Goal: Task Accomplishment & Management: Use online tool/utility

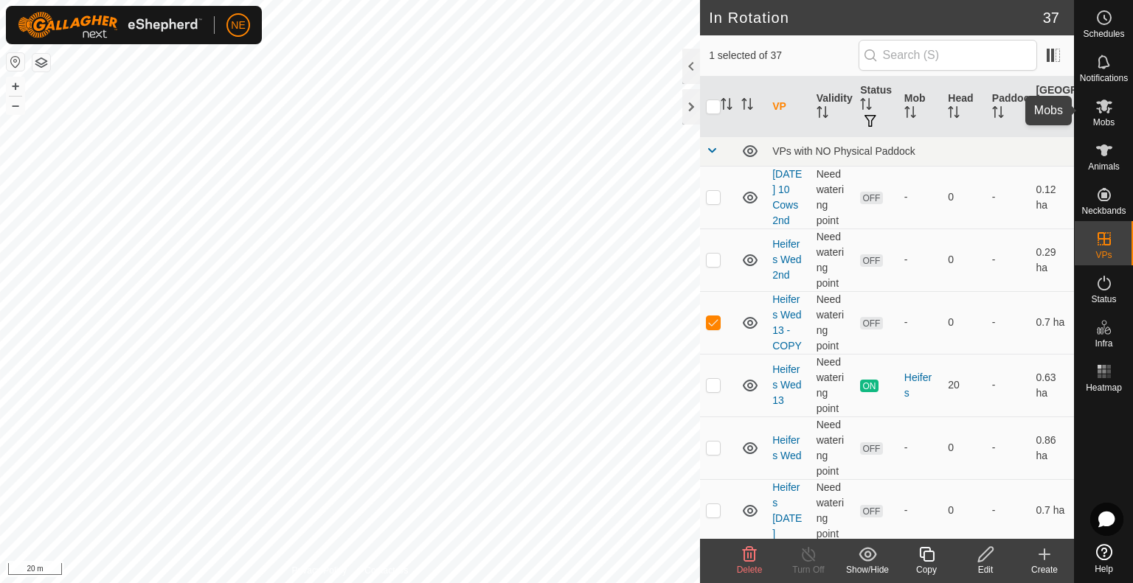
click at [1106, 109] on icon at bounding box center [1104, 107] width 16 height 14
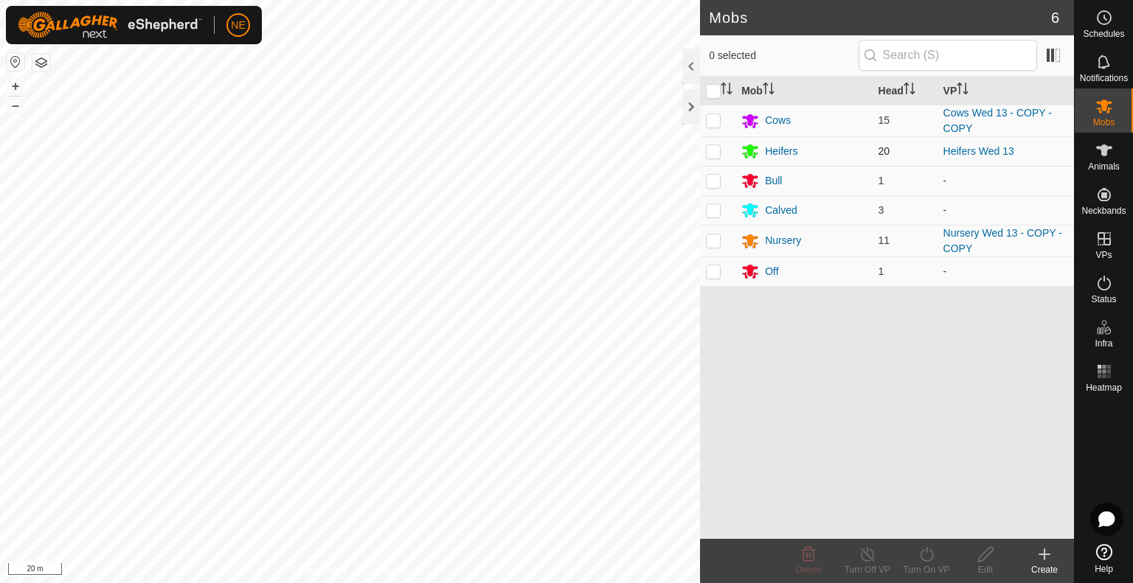
click at [707, 153] on p-checkbox at bounding box center [713, 151] width 15 height 12
checkbox input "true"
click at [926, 569] on div "Turn On VP" at bounding box center [926, 570] width 59 height 13
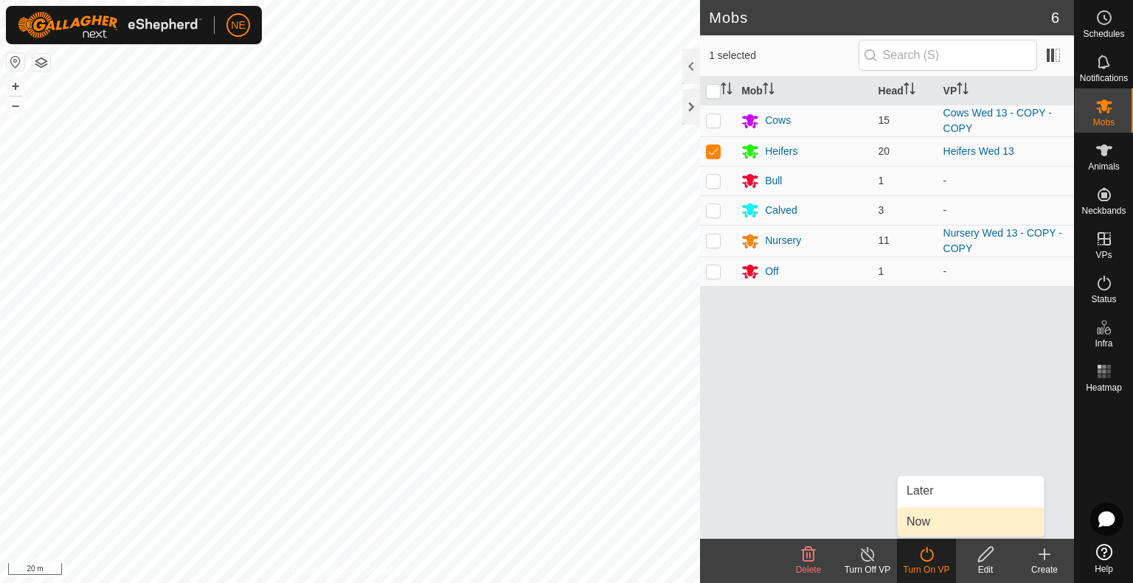
click at [924, 527] on link "Now" at bounding box center [971, 522] width 146 height 30
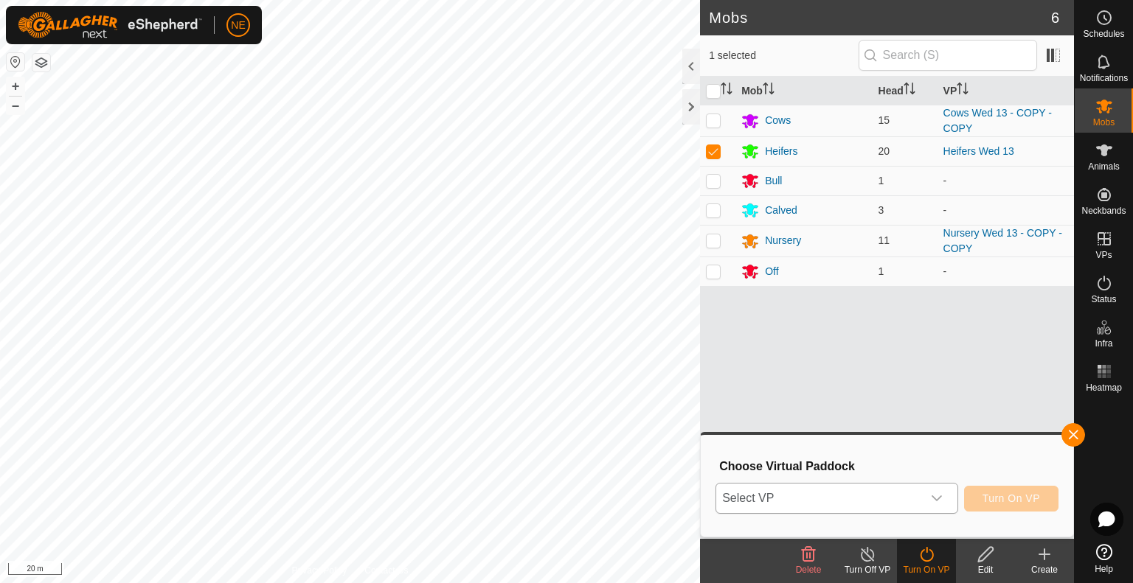
click at [940, 493] on icon "dropdown trigger" at bounding box center [937, 499] width 12 height 12
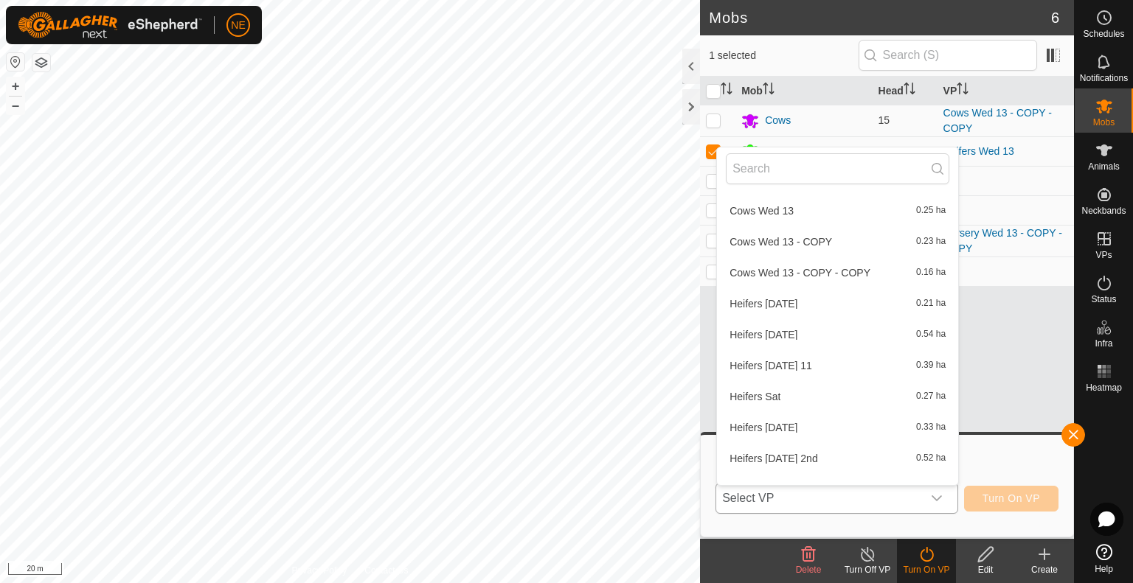
scroll to position [419, 0]
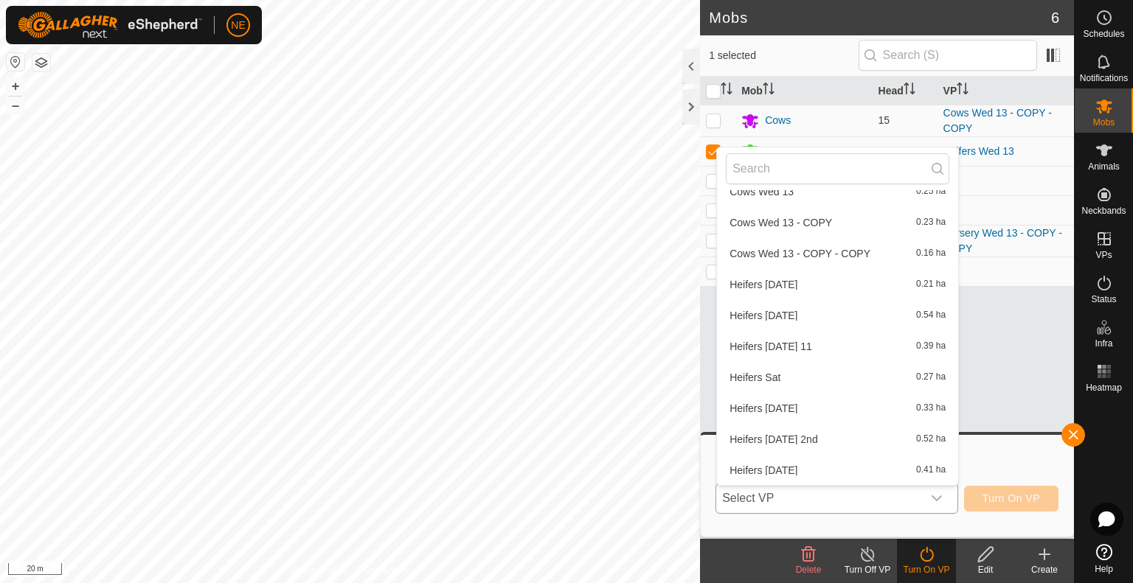
click at [946, 479] on li "Heifers [DATE] 0.41 ha" at bounding box center [837, 471] width 241 height 30
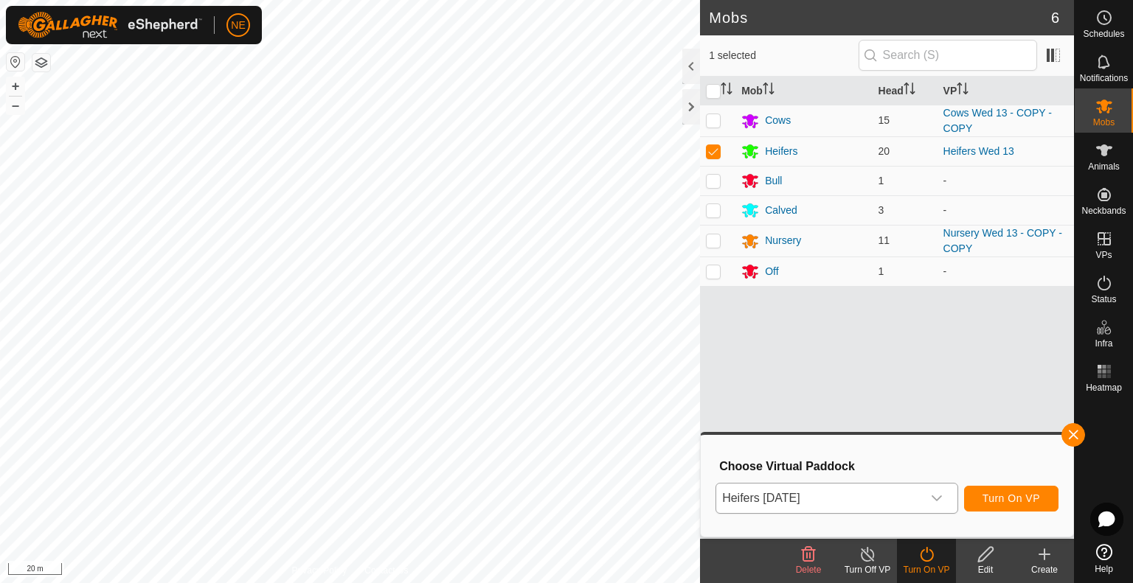
click at [948, 501] on div "dropdown trigger" at bounding box center [937, 499] width 30 height 30
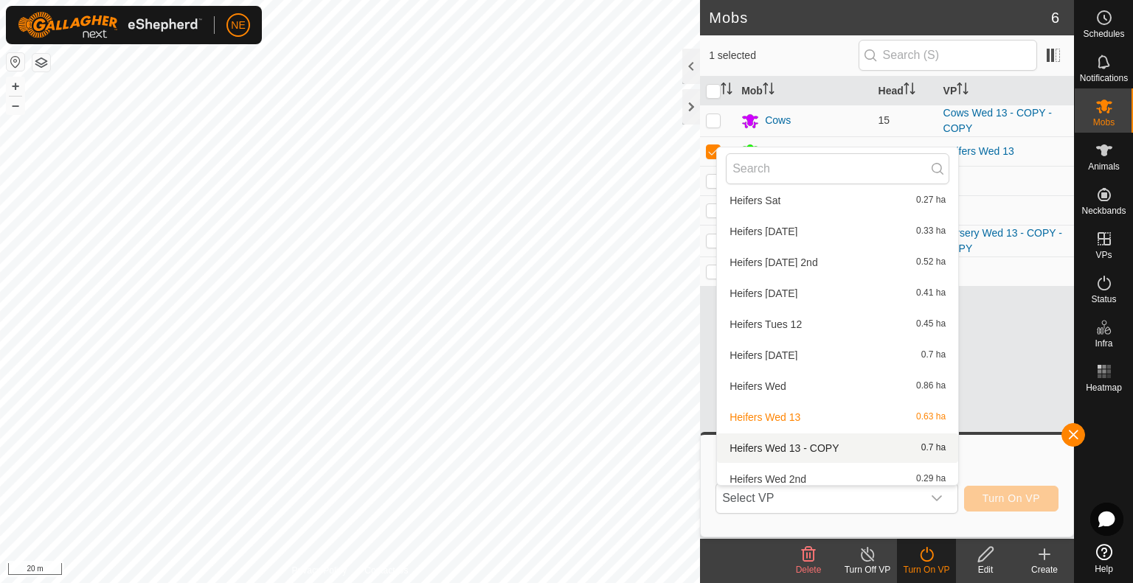
scroll to position [605, 0]
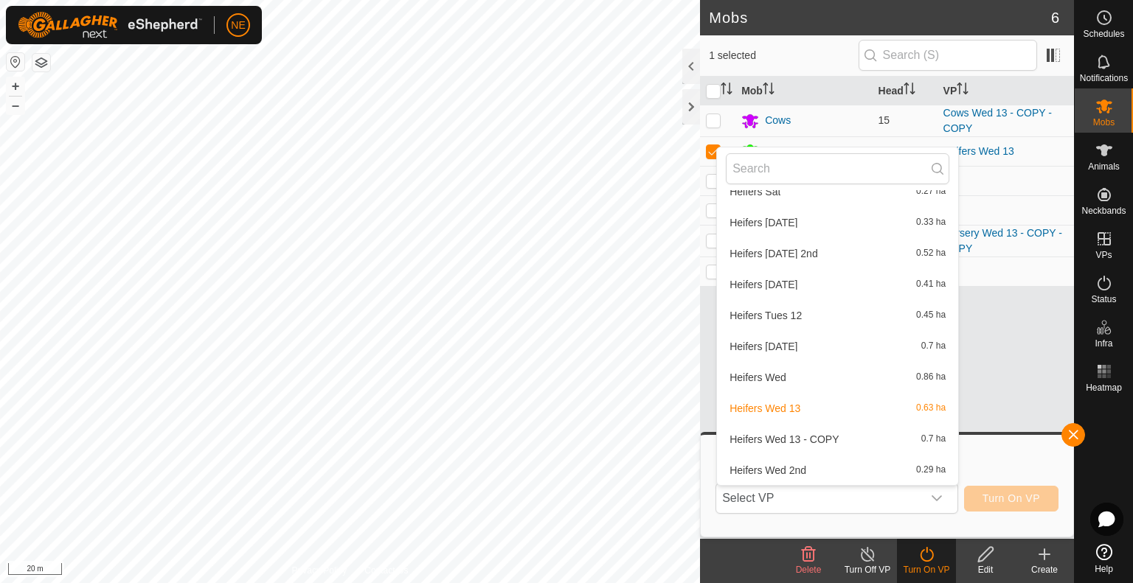
click at [807, 440] on li "Heifers Wed 13 - COPY 0.7 ha" at bounding box center [837, 440] width 241 height 30
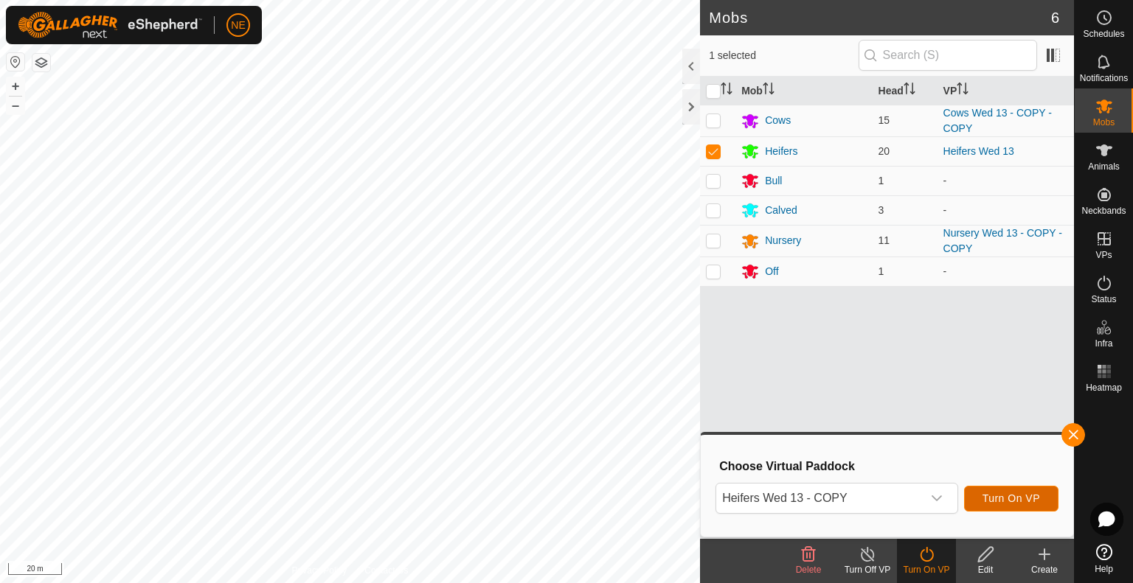
click at [979, 500] on button "Turn On VP" at bounding box center [1011, 499] width 94 height 26
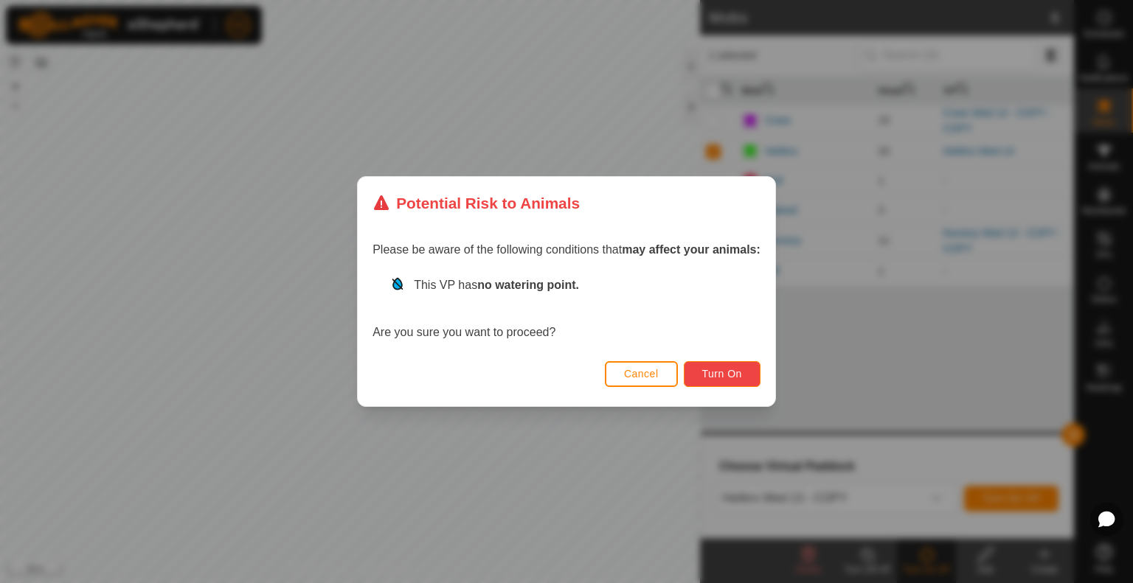
click at [721, 380] on button "Turn On" at bounding box center [722, 374] width 77 height 26
